Goal: Submit feedback/report problem: Submit feedback/report problem

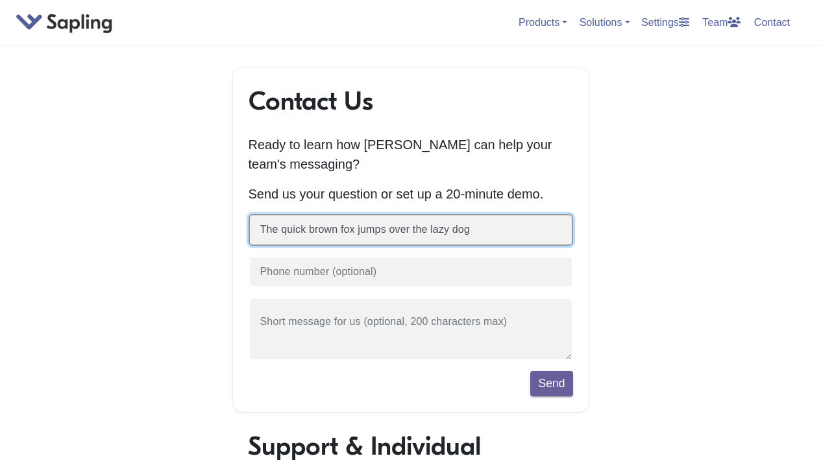
type input "The quick brown fox jumps over the lazy dog"
click at [530, 371] on button "Send" at bounding box center [551, 383] width 42 height 25
